Goal: Task Accomplishment & Management: Manage account settings

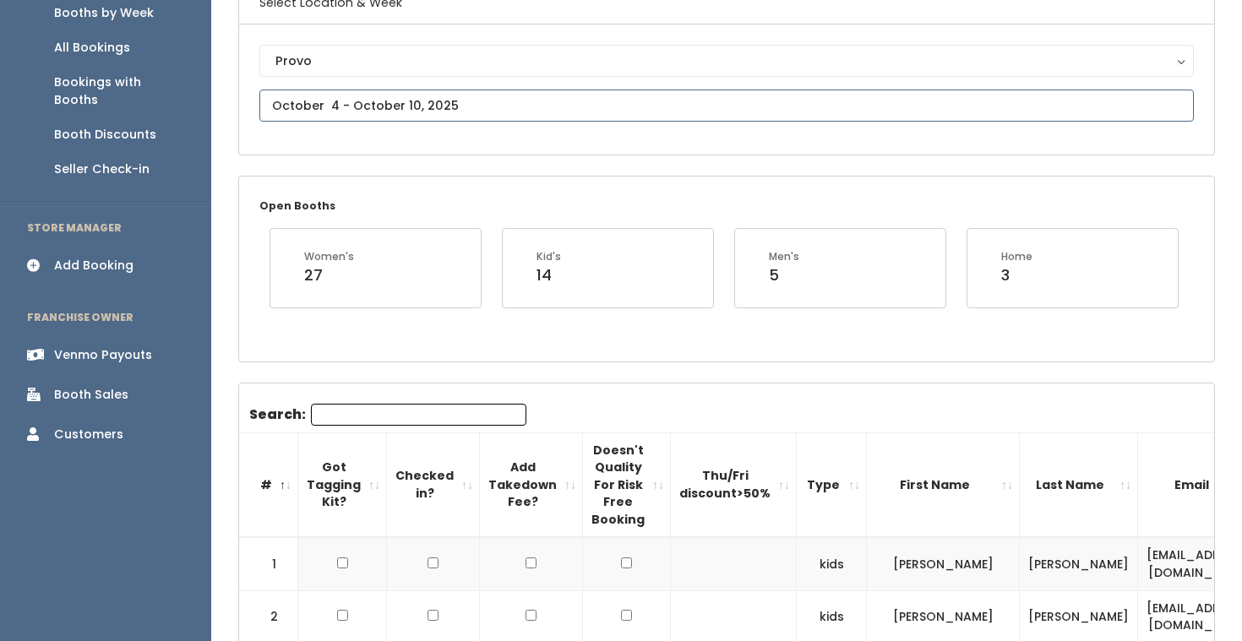
click at [481, 112] on input "text" at bounding box center [726, 106] width 934 height 32
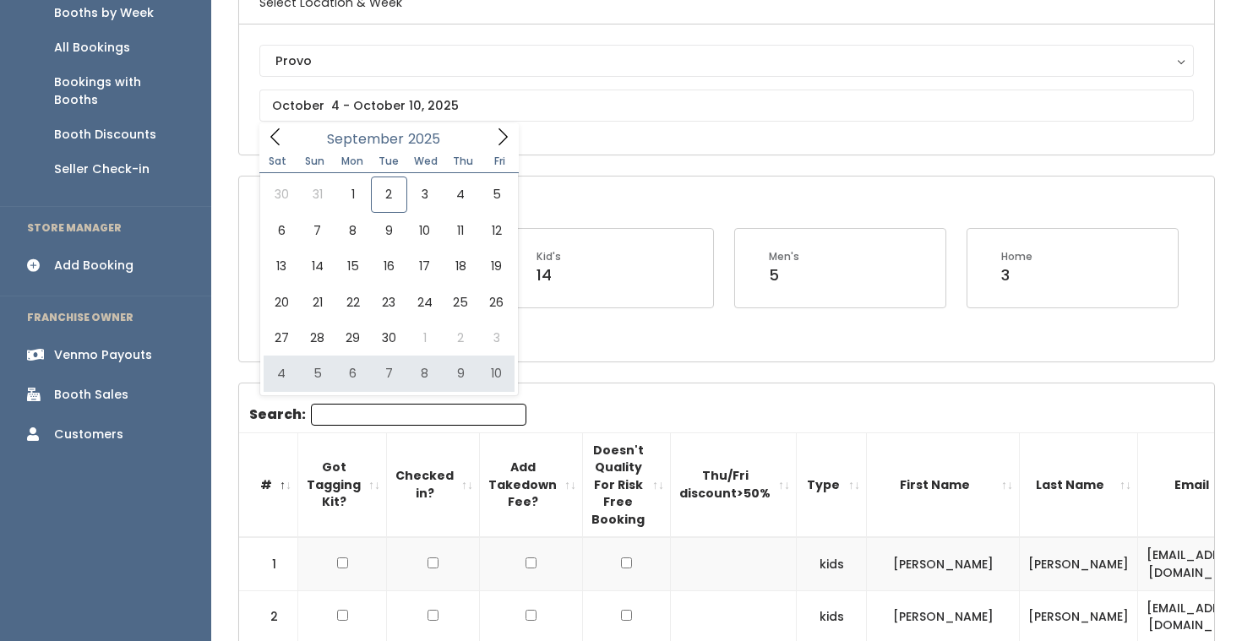
click at [126, 117] on link "Booth Discounts" at bounding box center [105, 134] width 211 height 35
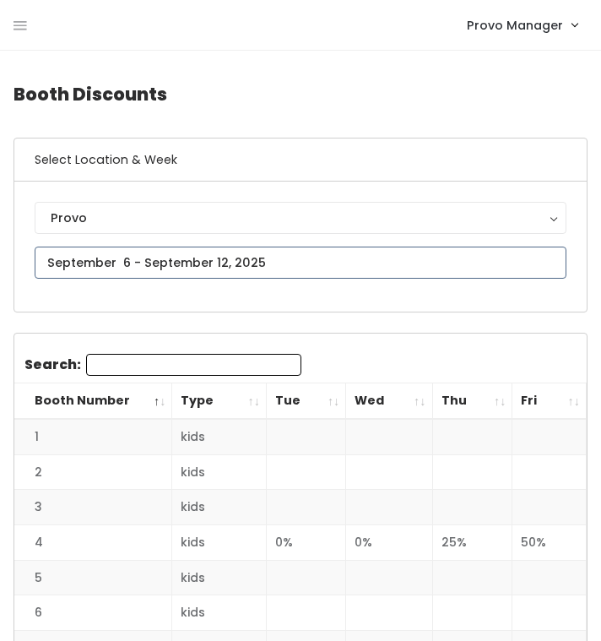
click at [127, 267] on input "text" at bounding box center [301, 263] width 532 height 32
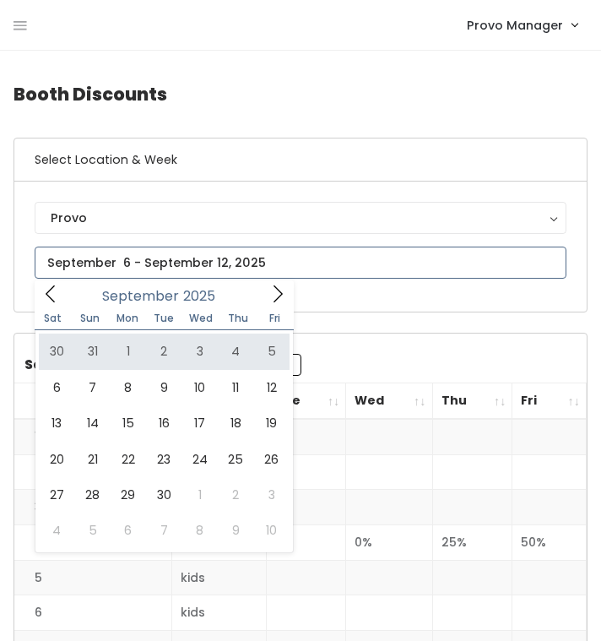
type input "August 30 to September 5"
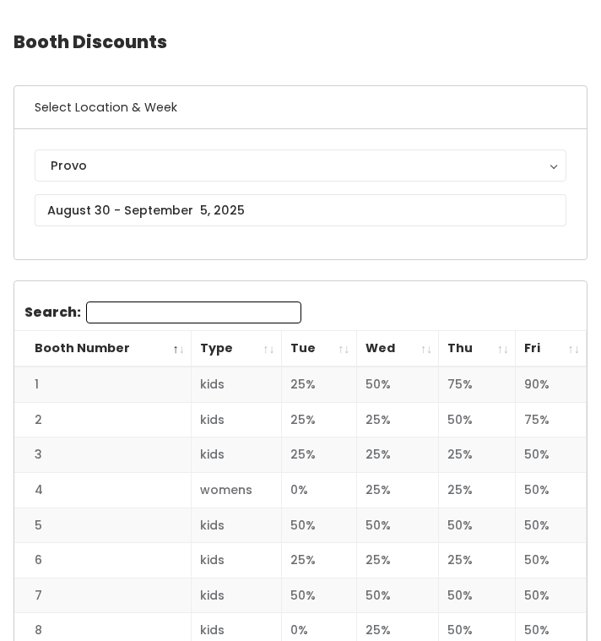
scroll to position [72, 0]
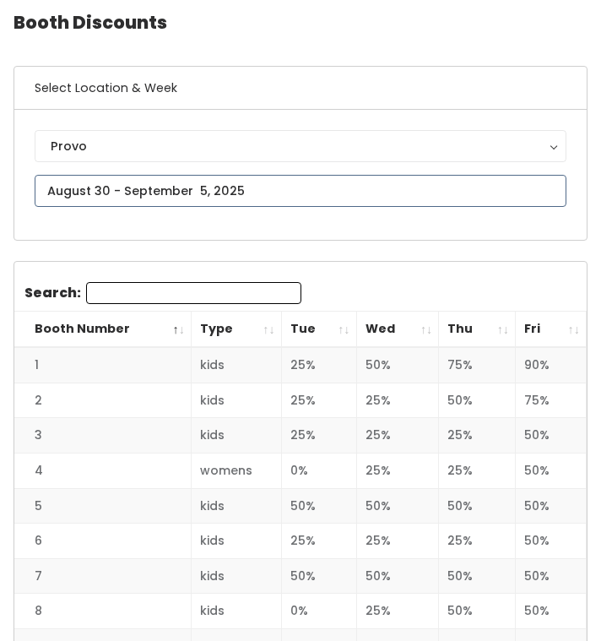
click at [210, 187] on input "text" at bounding box center [301, 191] width 532 height 32
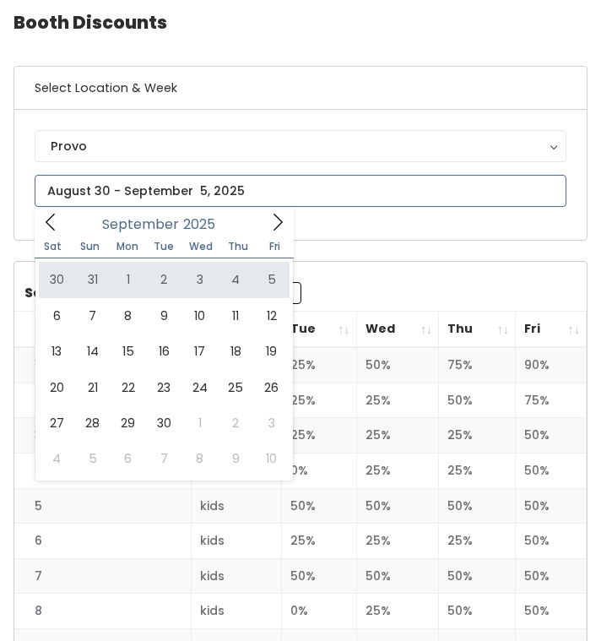
type input "August 30 to September 5"
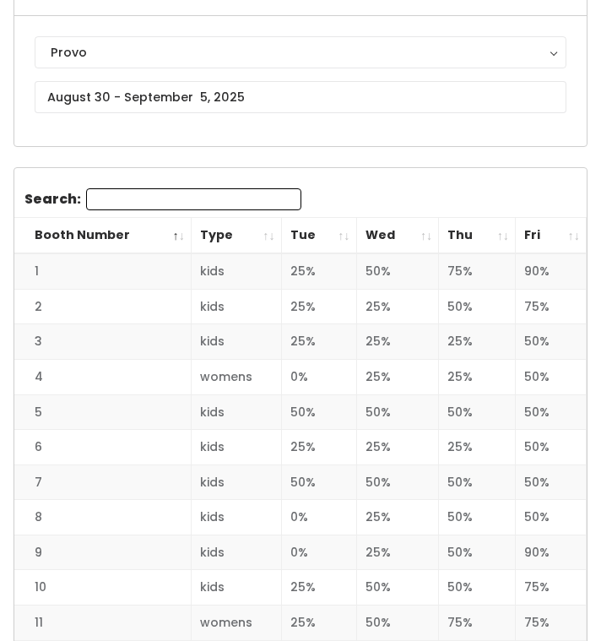
scroll to position [195, 0]
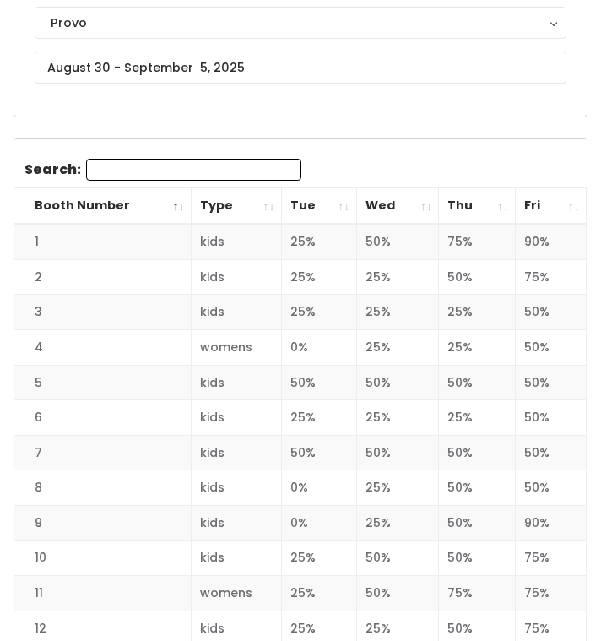
click at [424, 208] on th "Wed" at bounding box center [397, 206] width 83 height 36
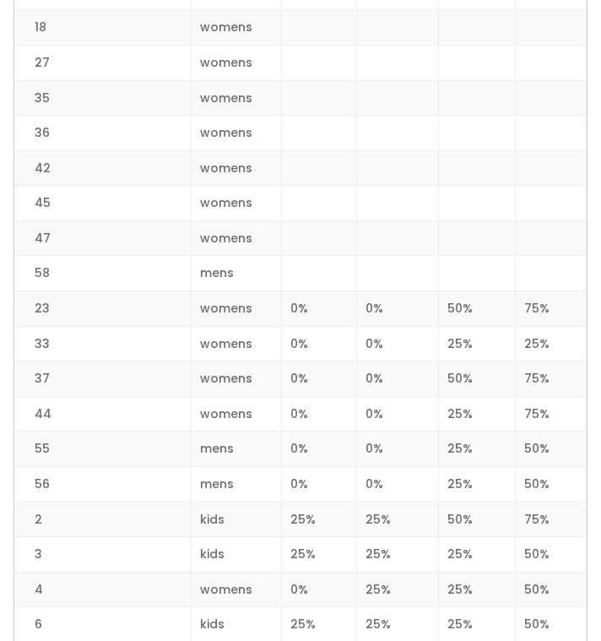
scroll to position [0, 0]
